Goal: Transaction & Acquisition: Purchase product/service

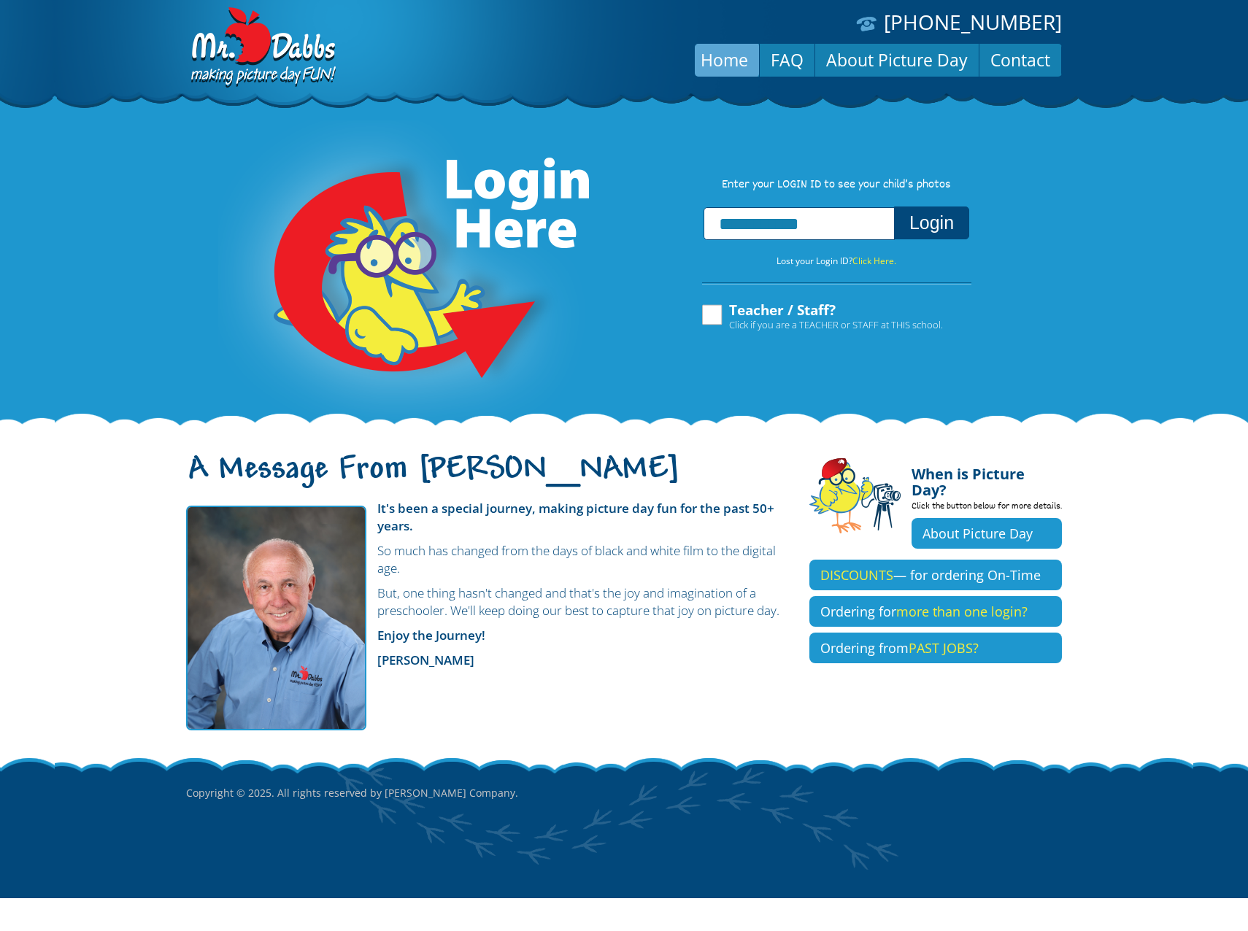
type input "**********"
click at [932, 234] on button "Login" at bounding box center [931, 223] width 75 height 33
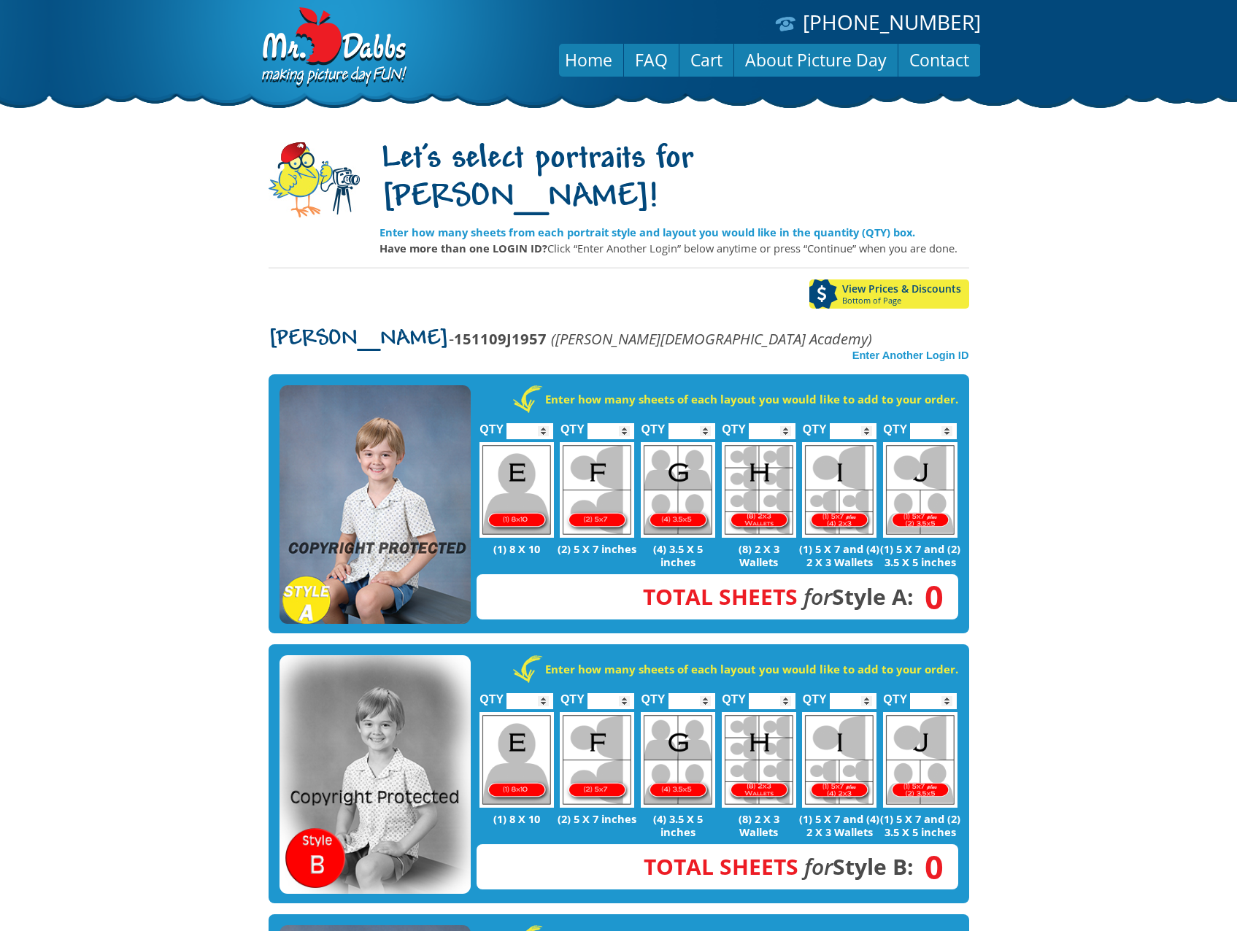
click at [398, 420] on img at bounding box center [375, 504] width 191 height 239
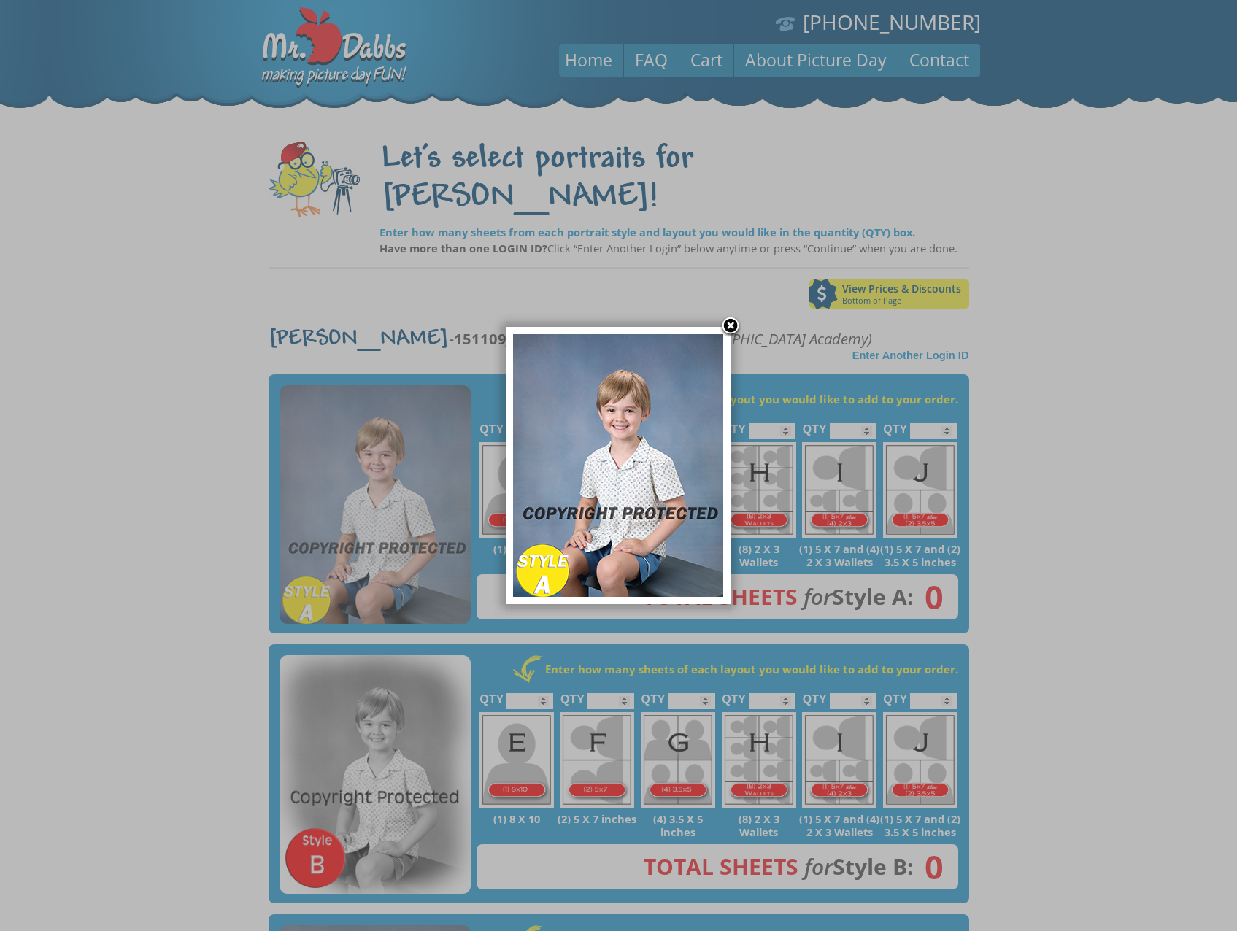
click at [730, 326] on link at bounding box center [731, 327] width 22 height 22
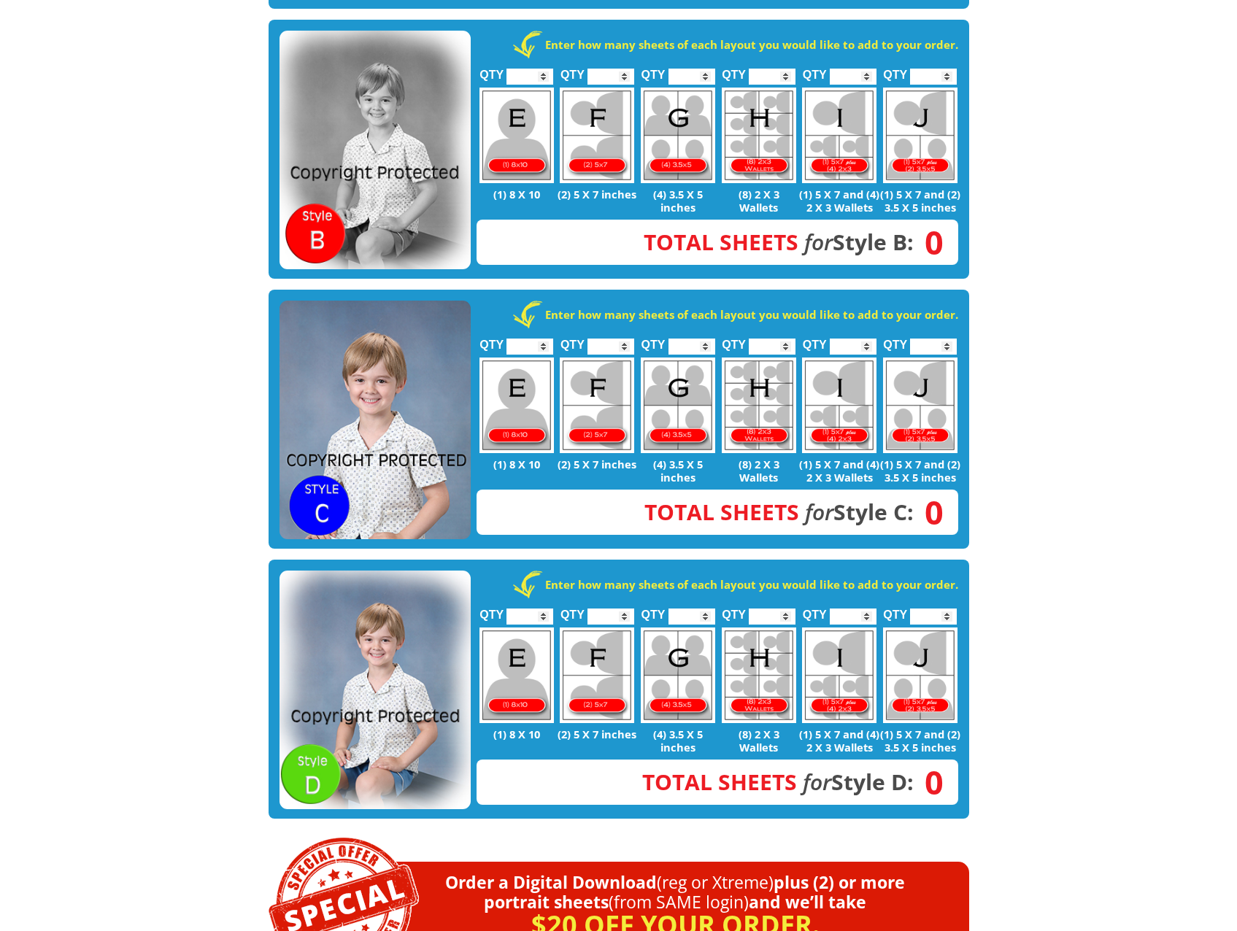
scroll to position [584, 0]
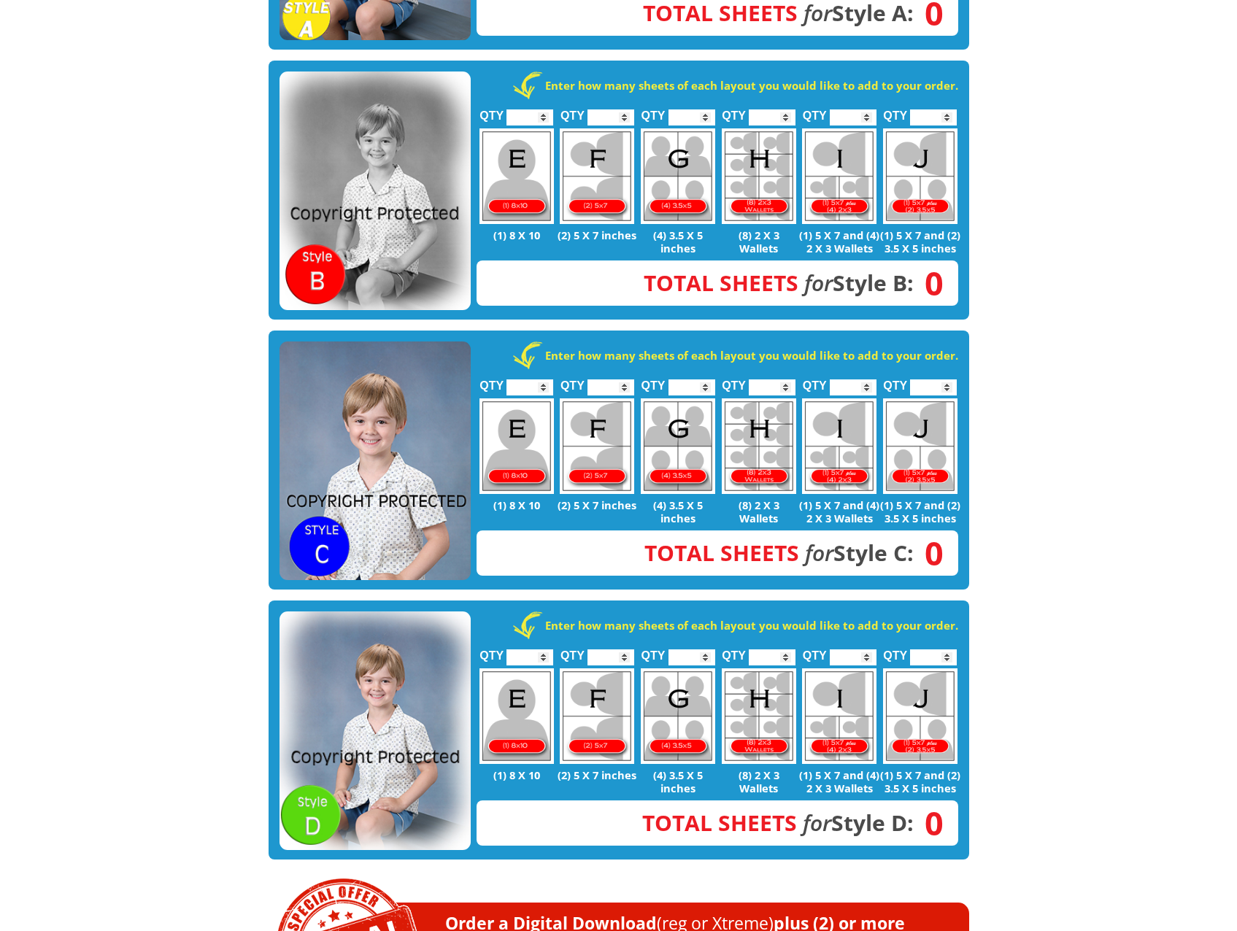
click at [381, 405] on img at bounding box center [375, 461] width 191 height 239
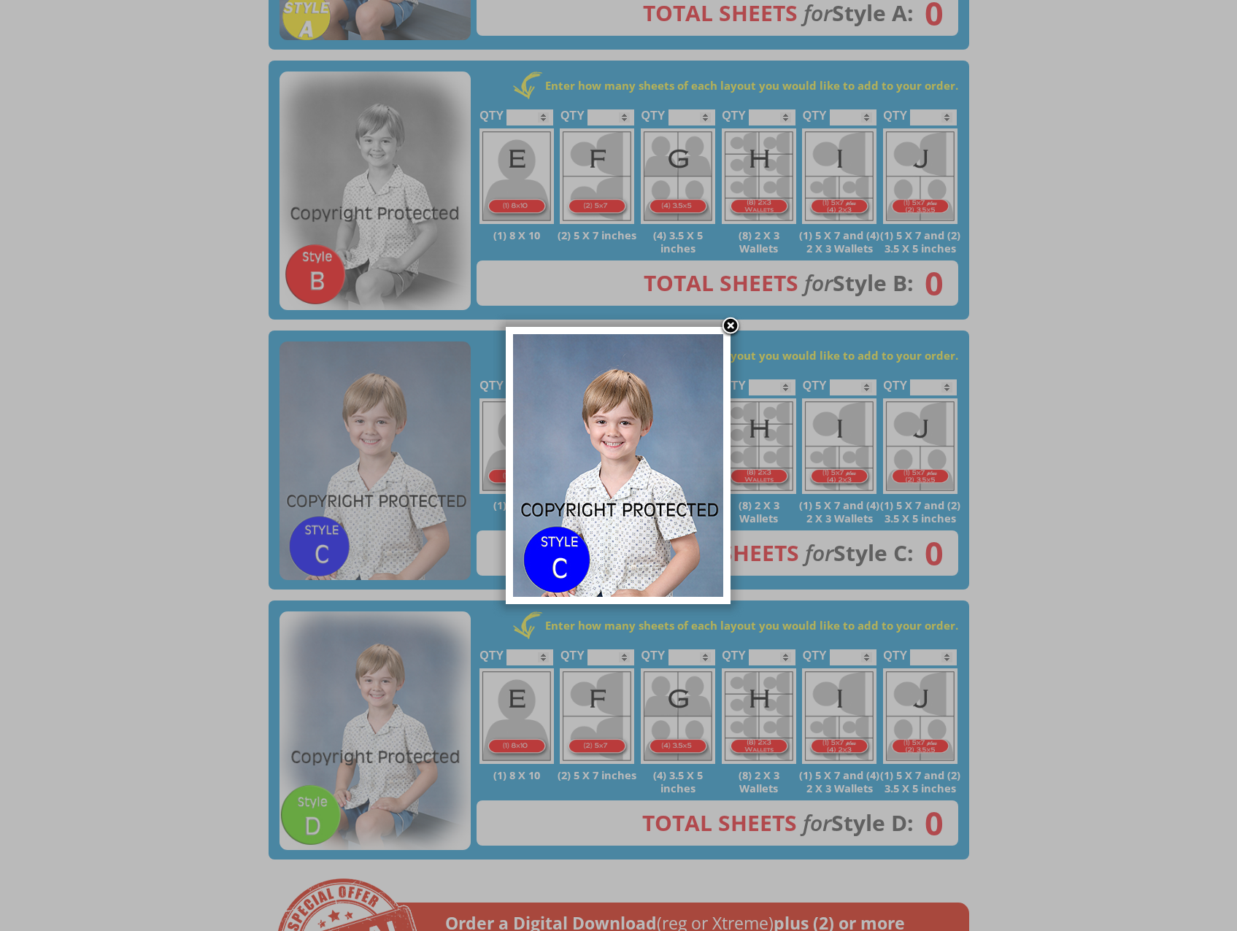
click at [565, 547] on img at bounding box center [618, 465] width 210 height 263
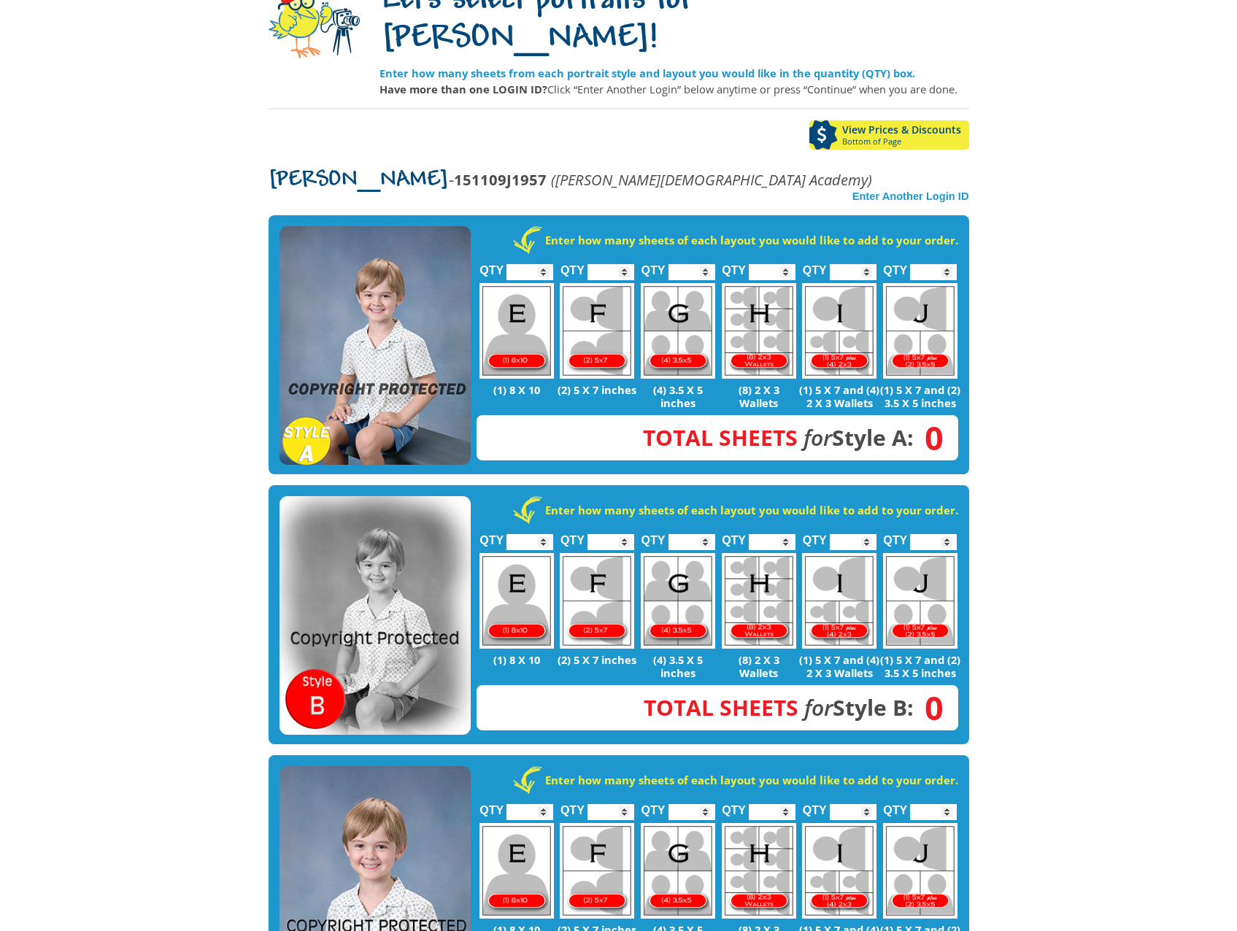
scroll to position [146, 0]
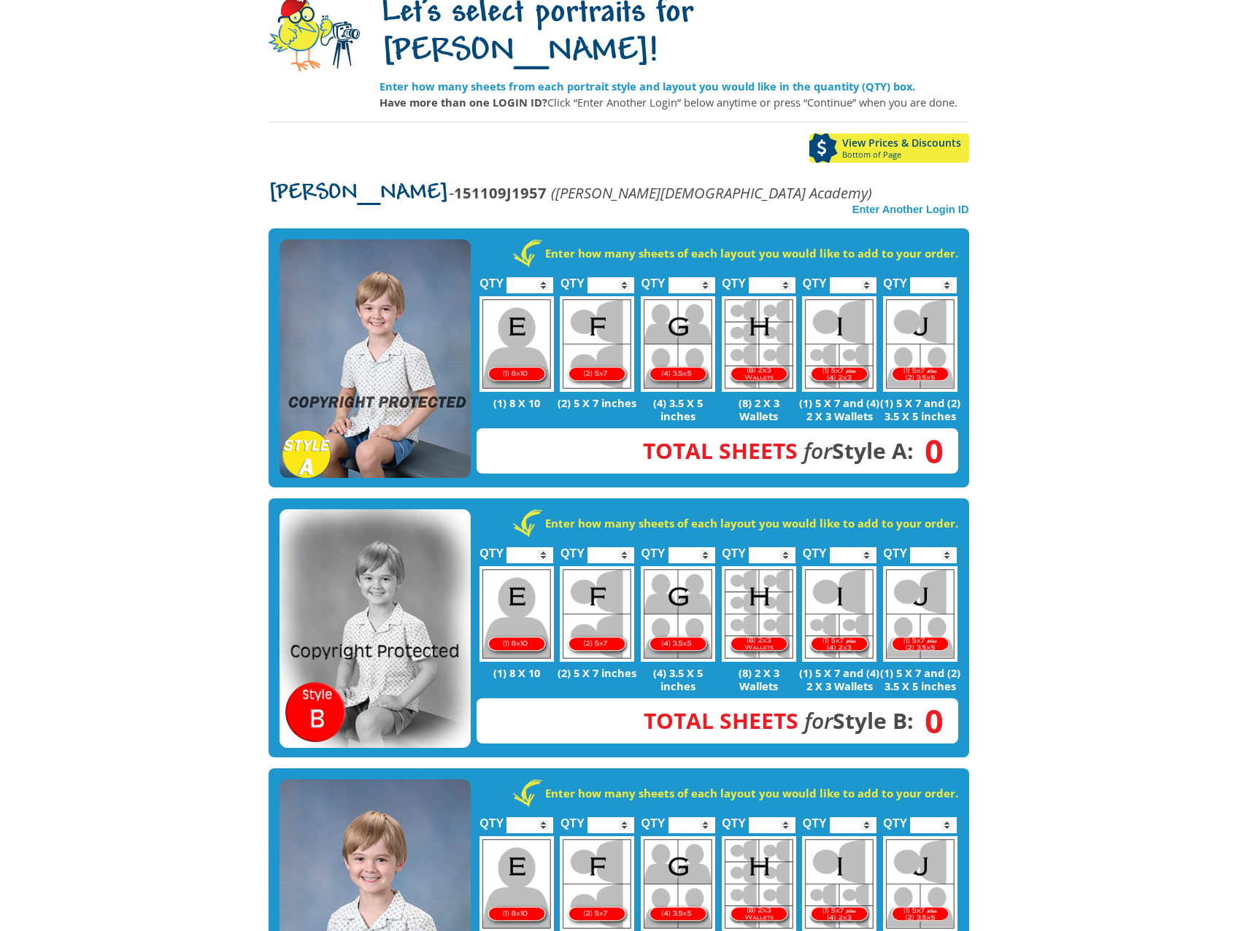
click at [365, 566] on img at bounding box center [375, 628] width 191 height 239
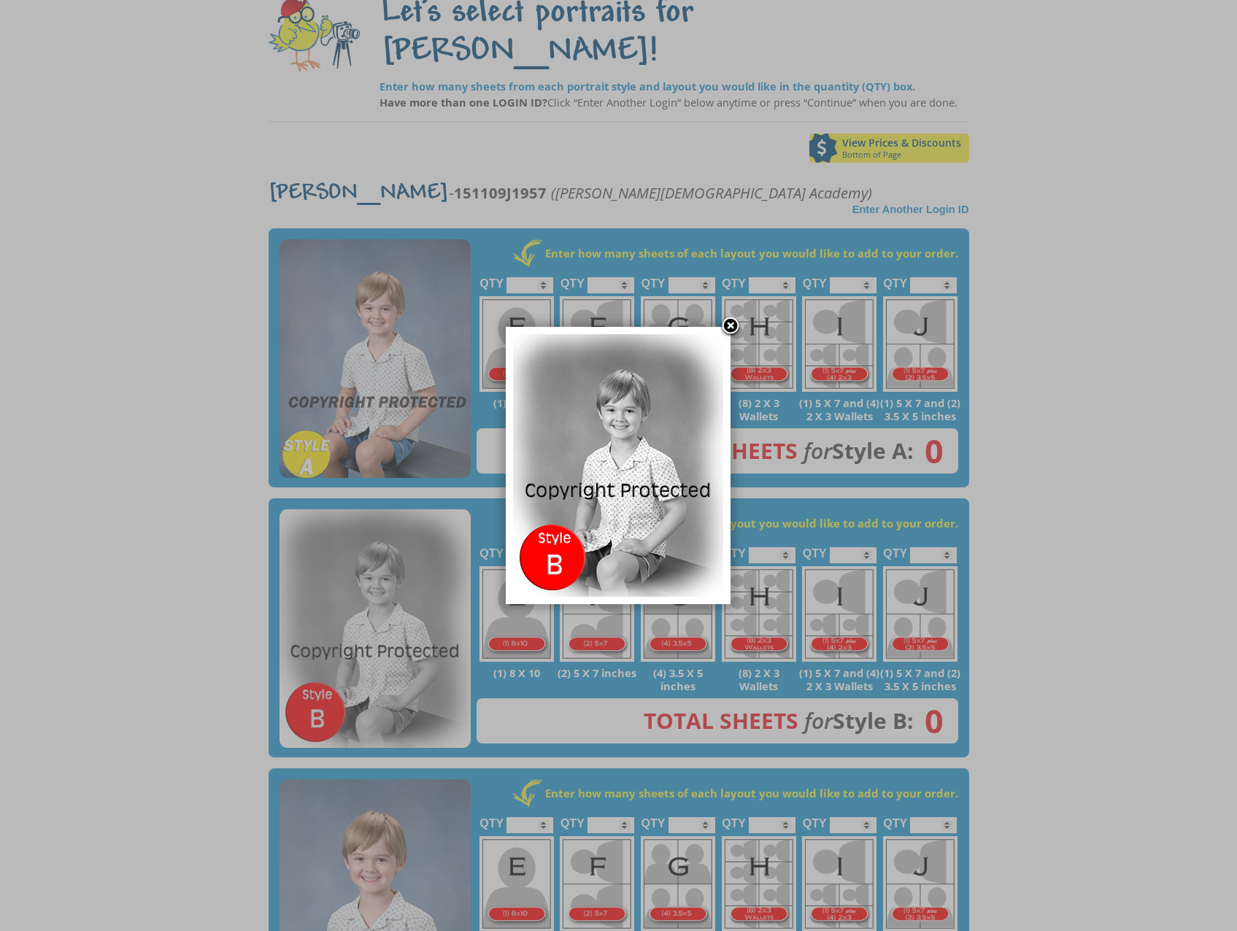
click at [731, 323] on link at bounding box center [731, 327] width 22 height 22
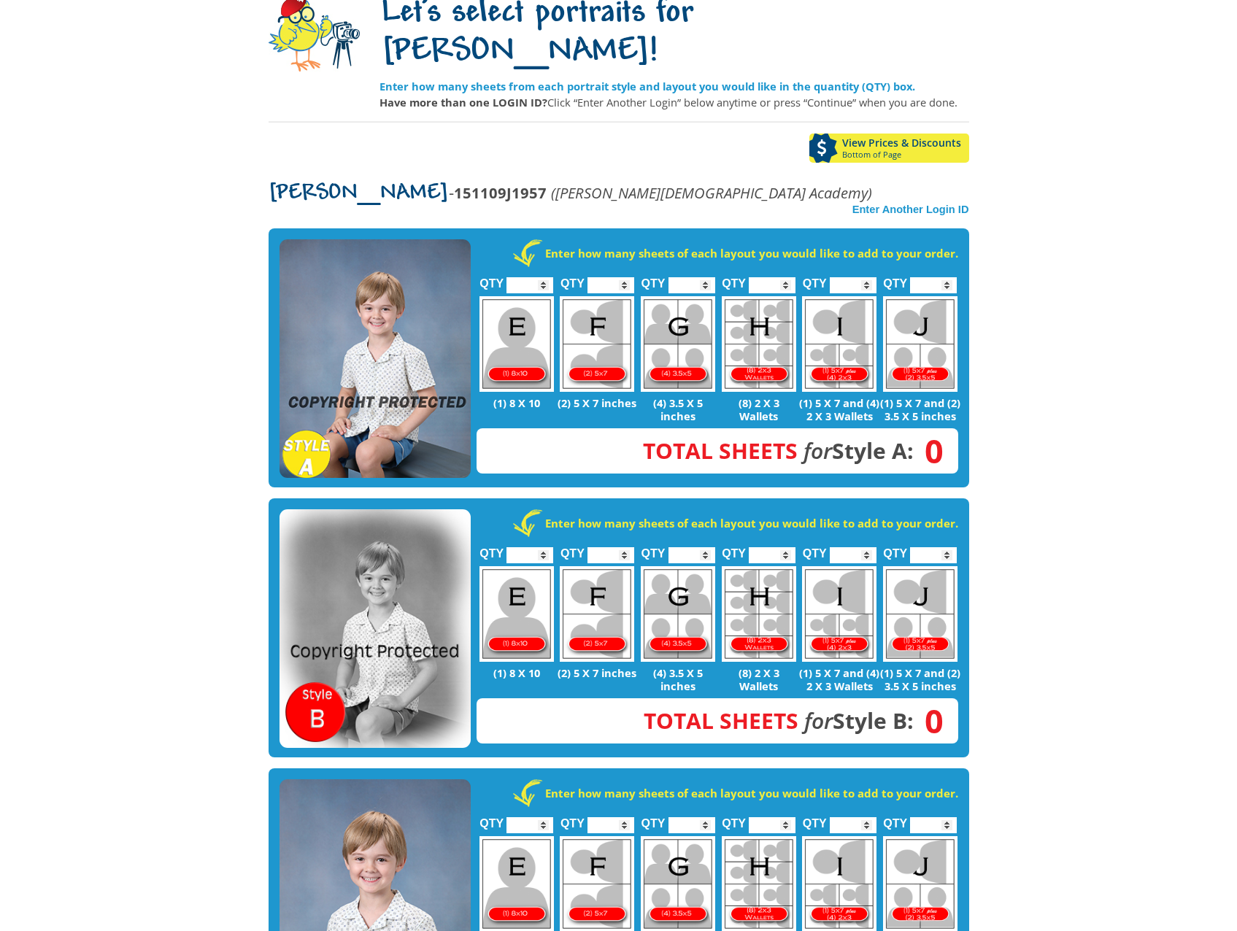
click at [399, 276] on img at bounding box center [375, 358] width 191 height 239
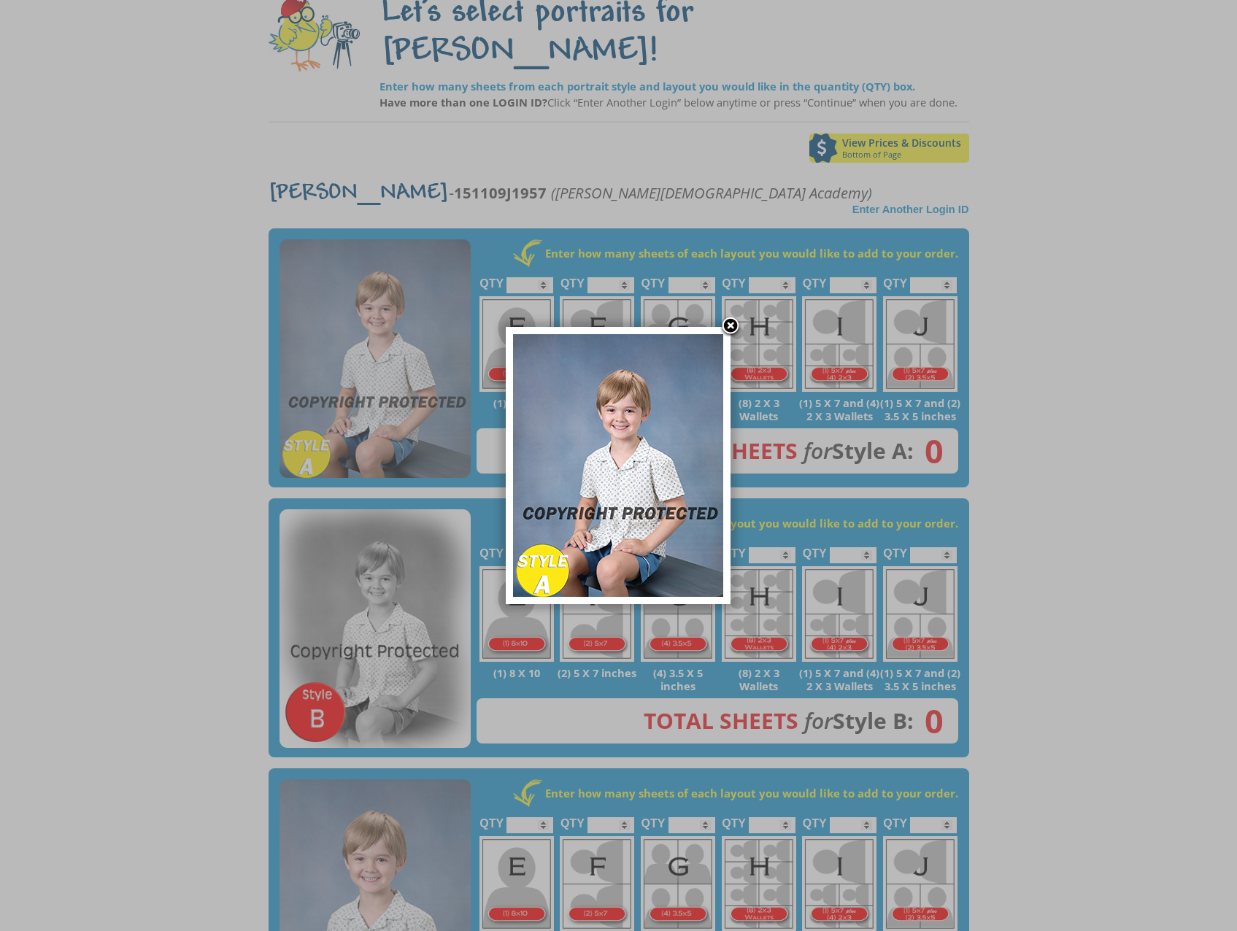
click at [736, 324] on link at bounding box center [731, 327] width 22 height 22
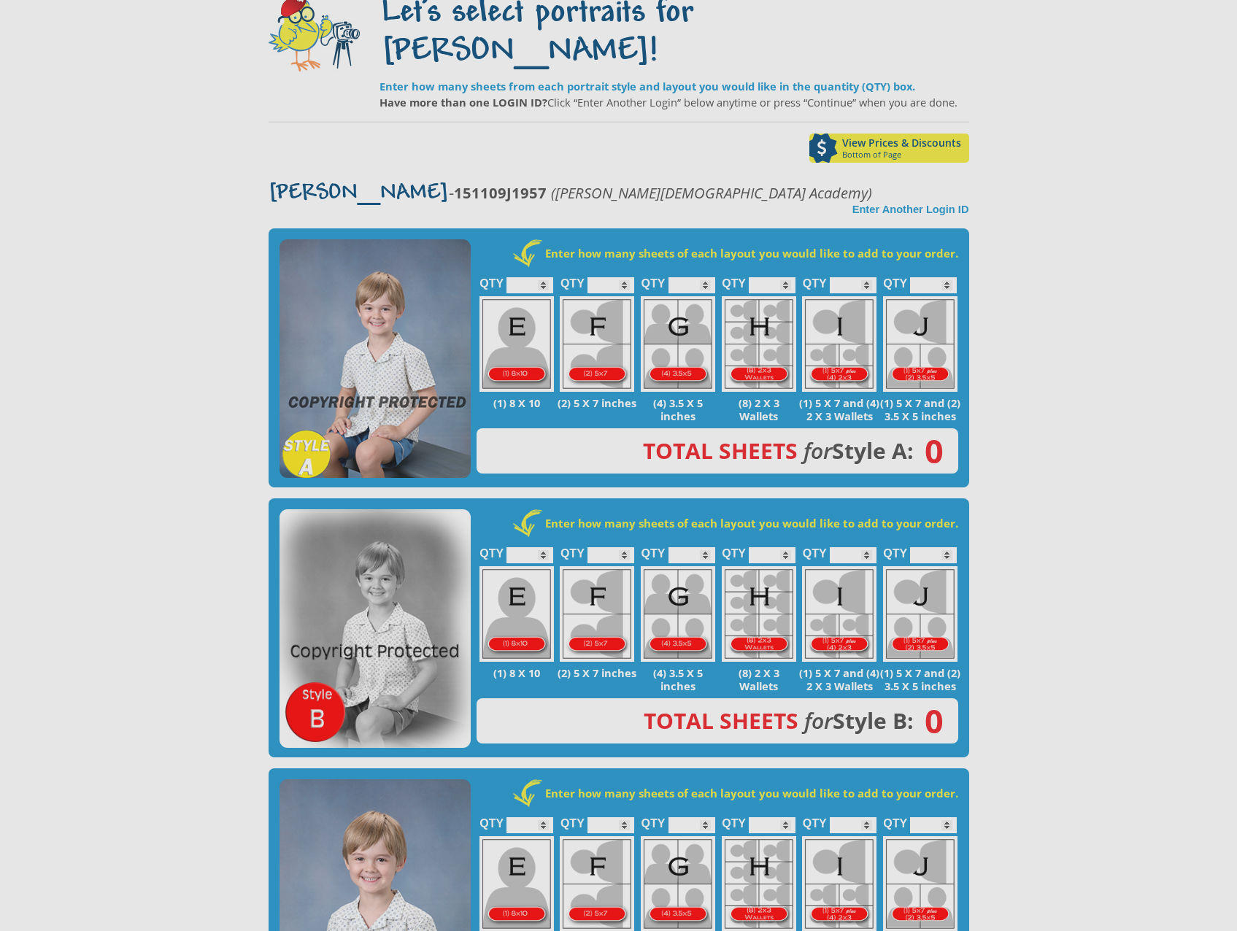
click at [409, 589] on img at bounding box center [375, 628] width 191 height 239
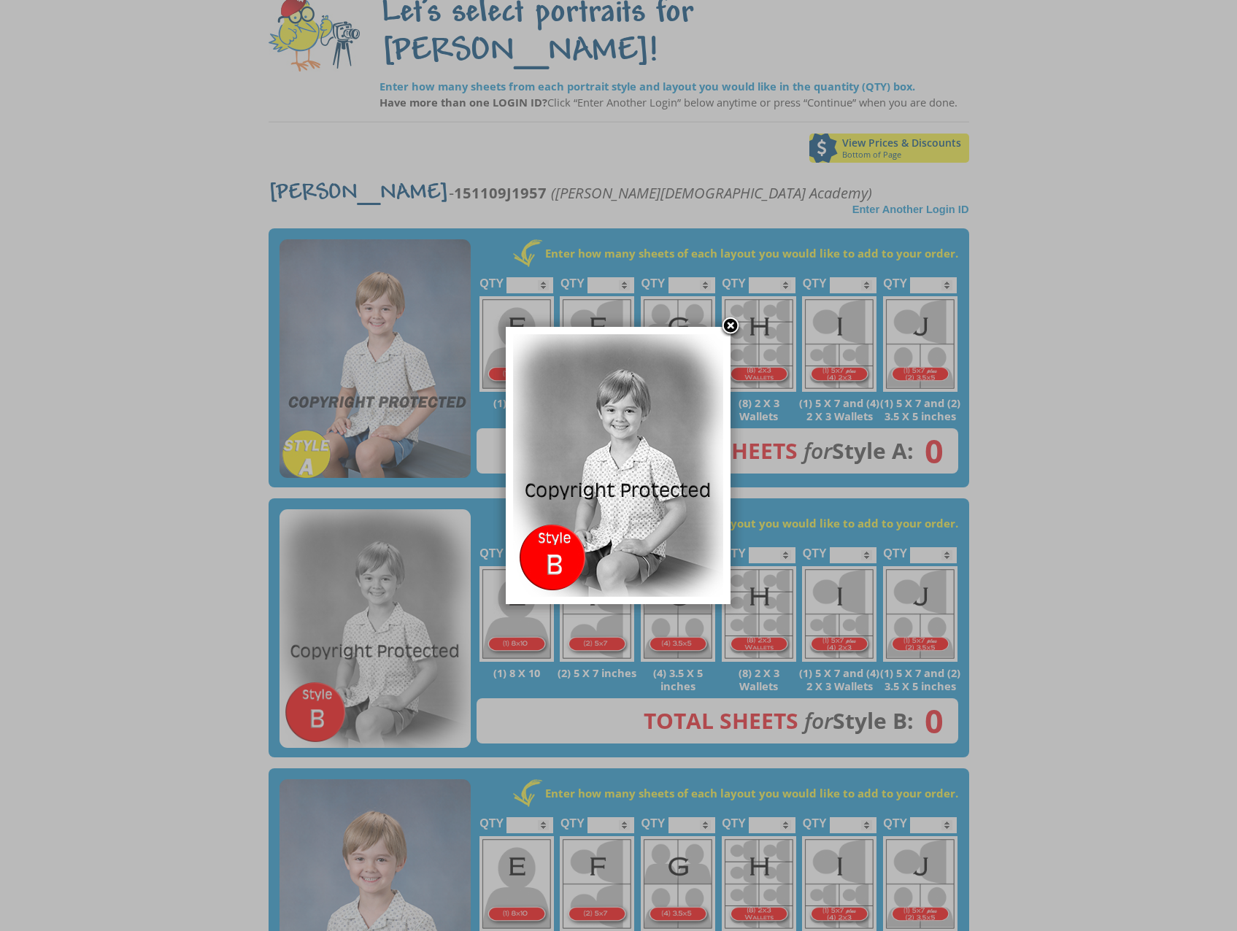
click at [730, 320] on link at bounding box center [731, 327] width 22 height 22
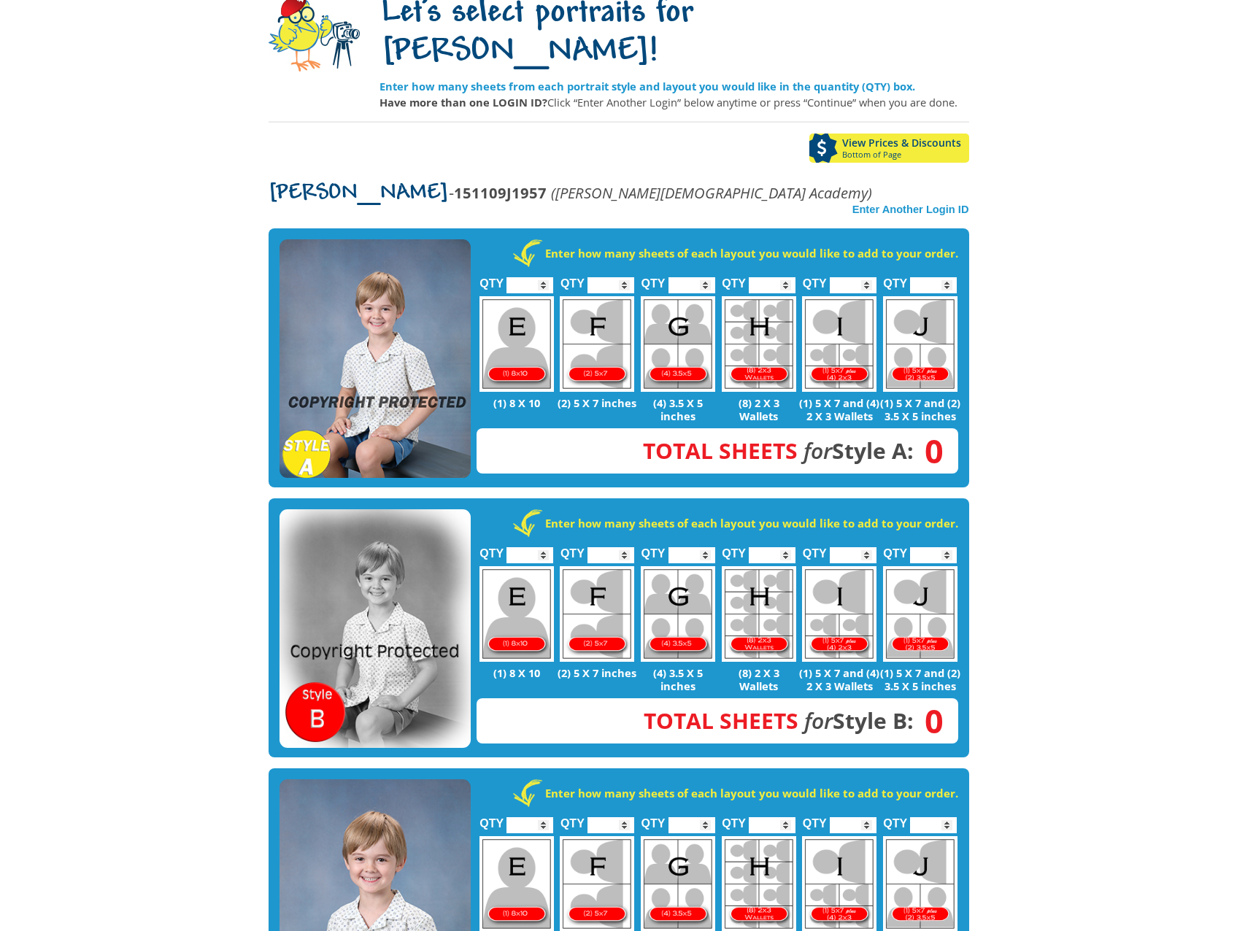
click at [417, 288] on img at bounding box center [375, 358] width 191 height 239
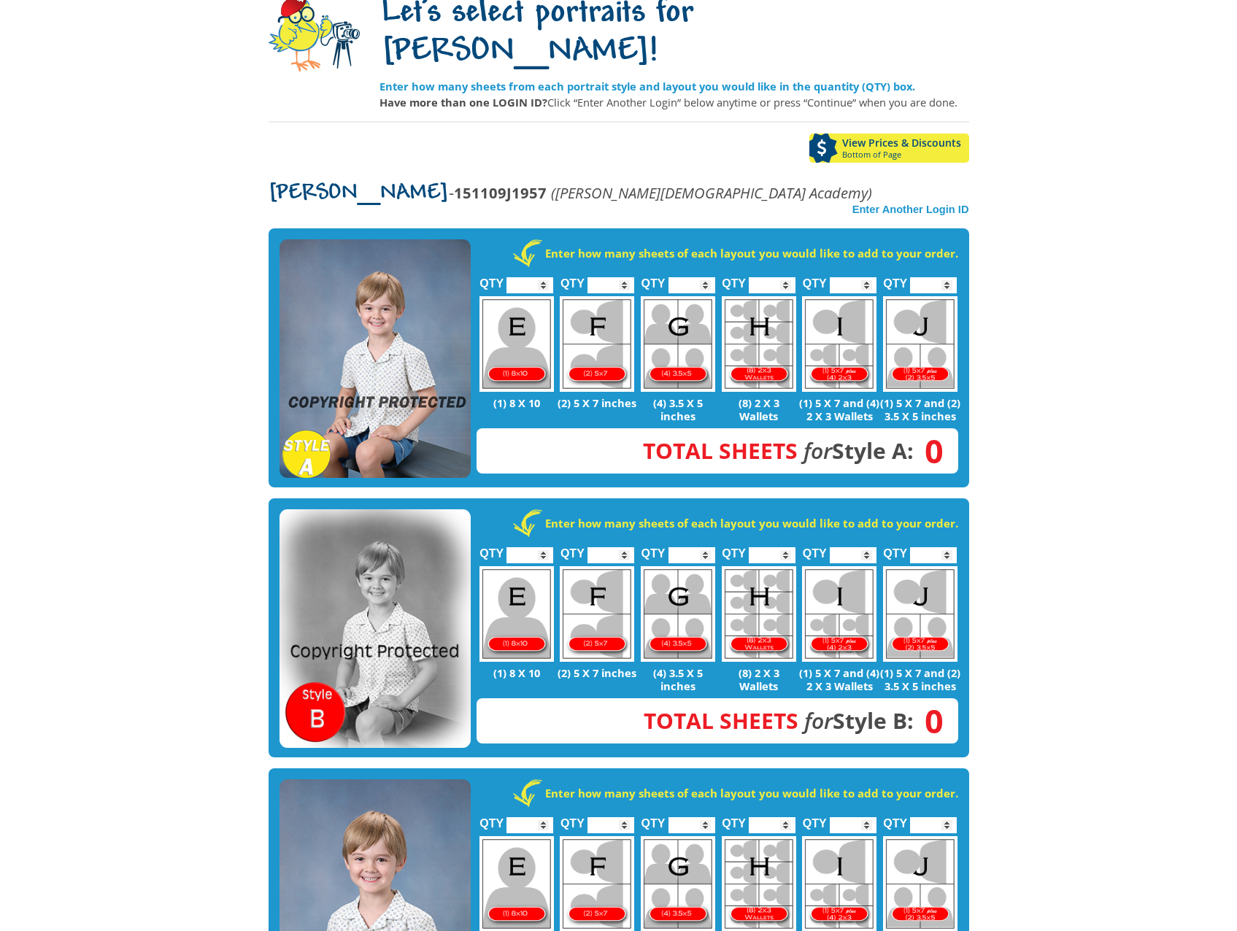
click at [409, 798] on img at bounding box center [375, 899] width 191 height 239
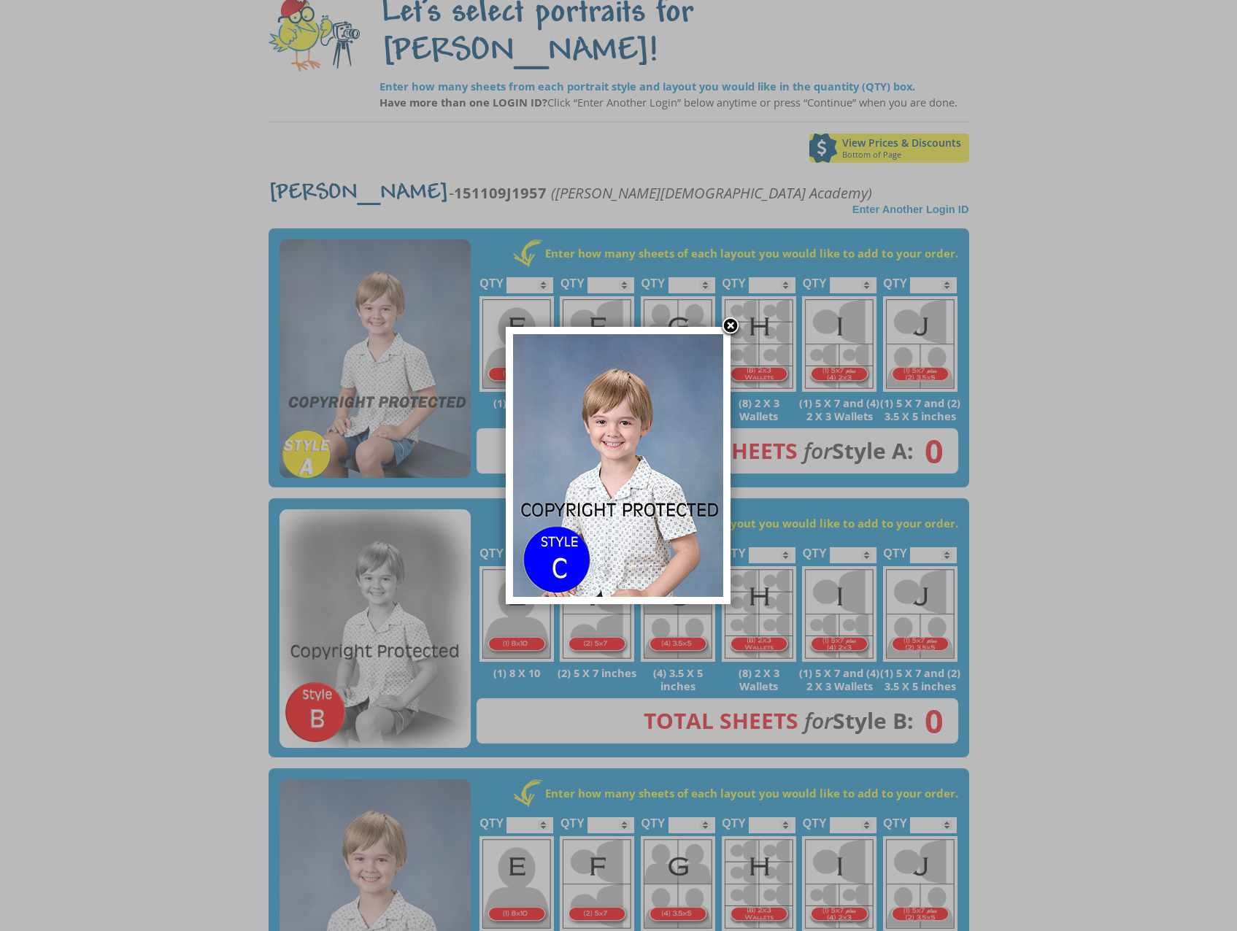
click at [727, 323] on link at bounding box center [731, 327] width 22 height 22
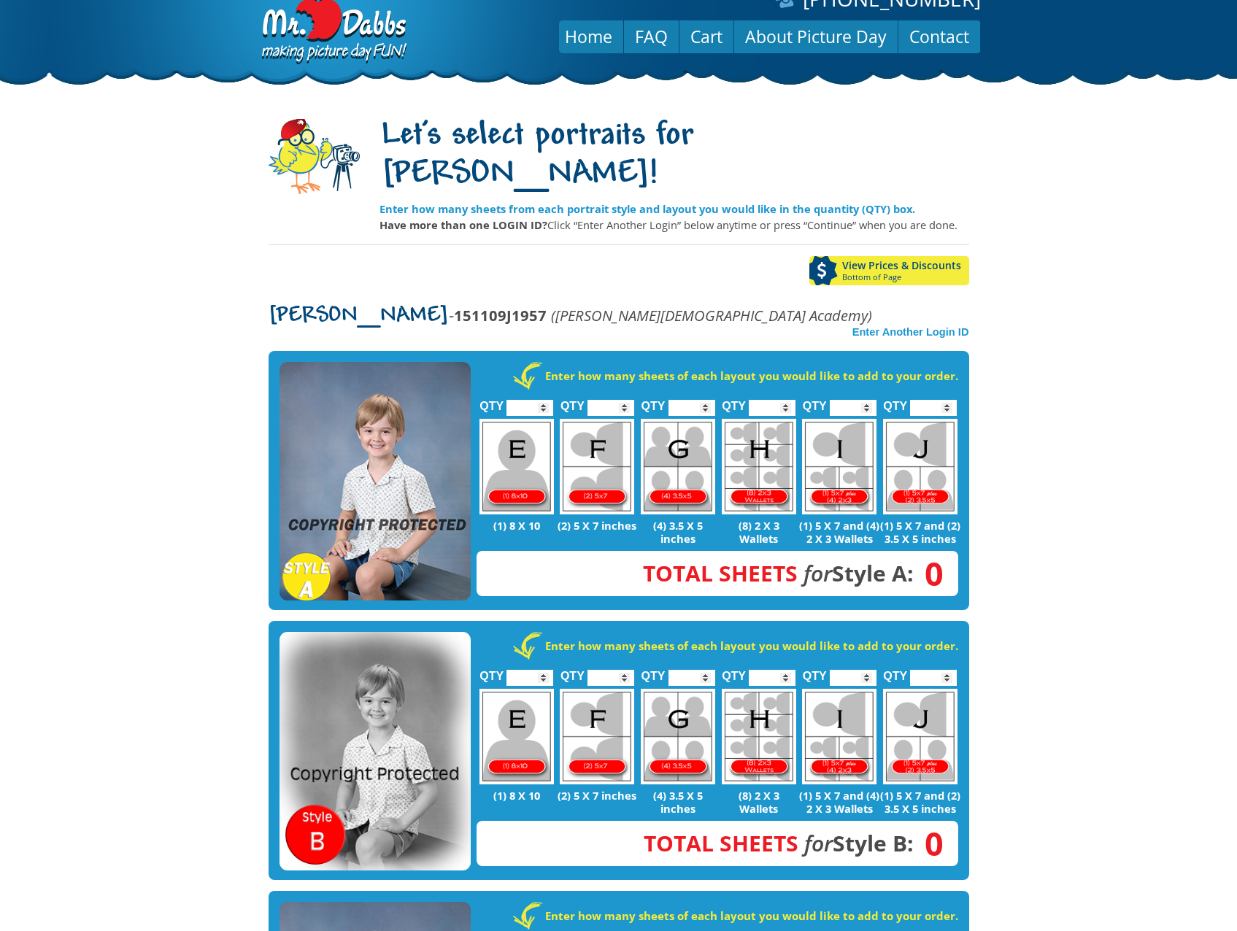
scroll to position [0, 0]
